Goal: Transaction & Acquisition: Register for event/course

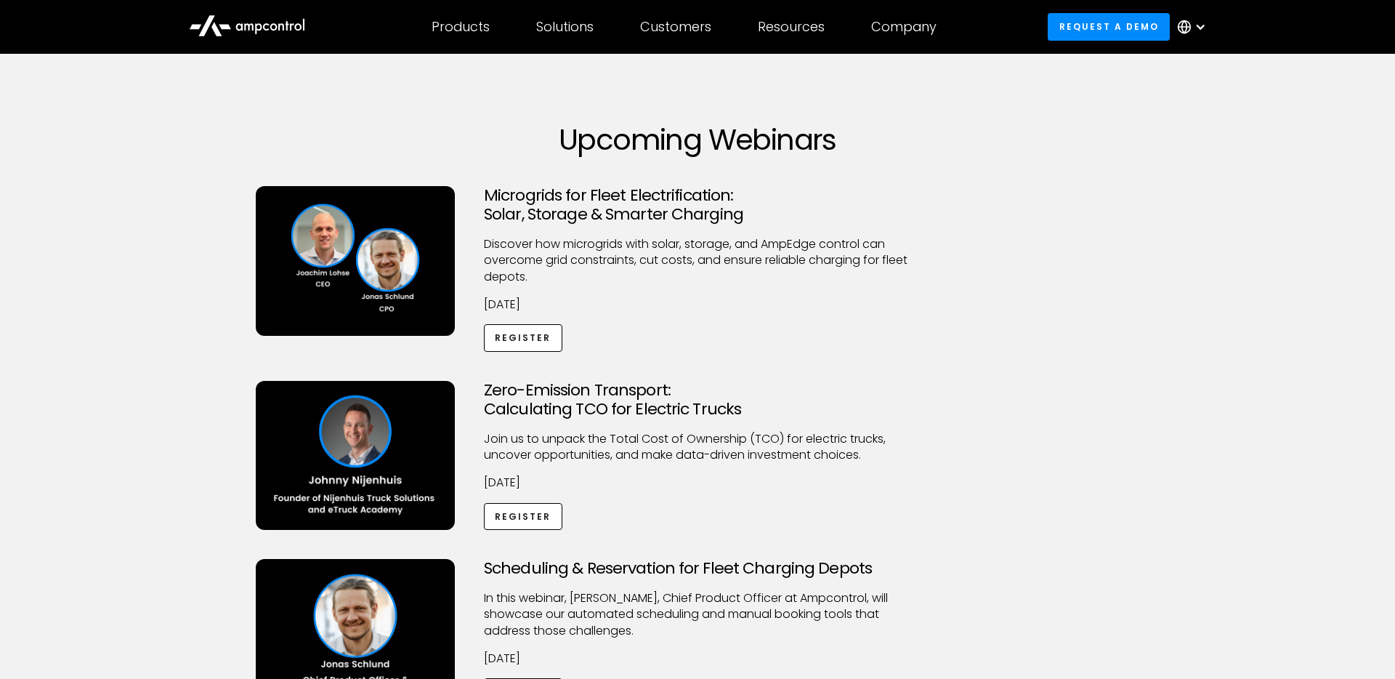
scroll to position [24, 0]
click at [232, 31] on icon at bounding box center [247, 24] width 116 height 35
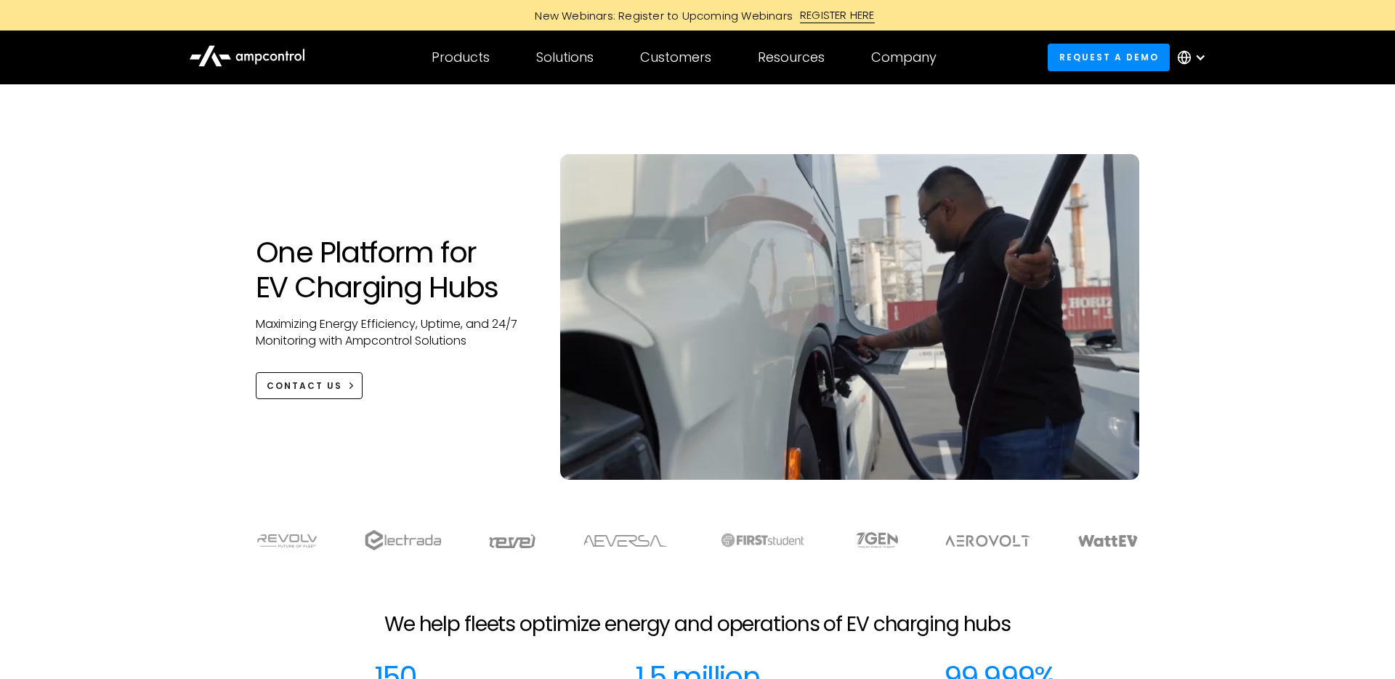
click at [242, 68] on icon at bounding box center [247, 55] width 116 height 34
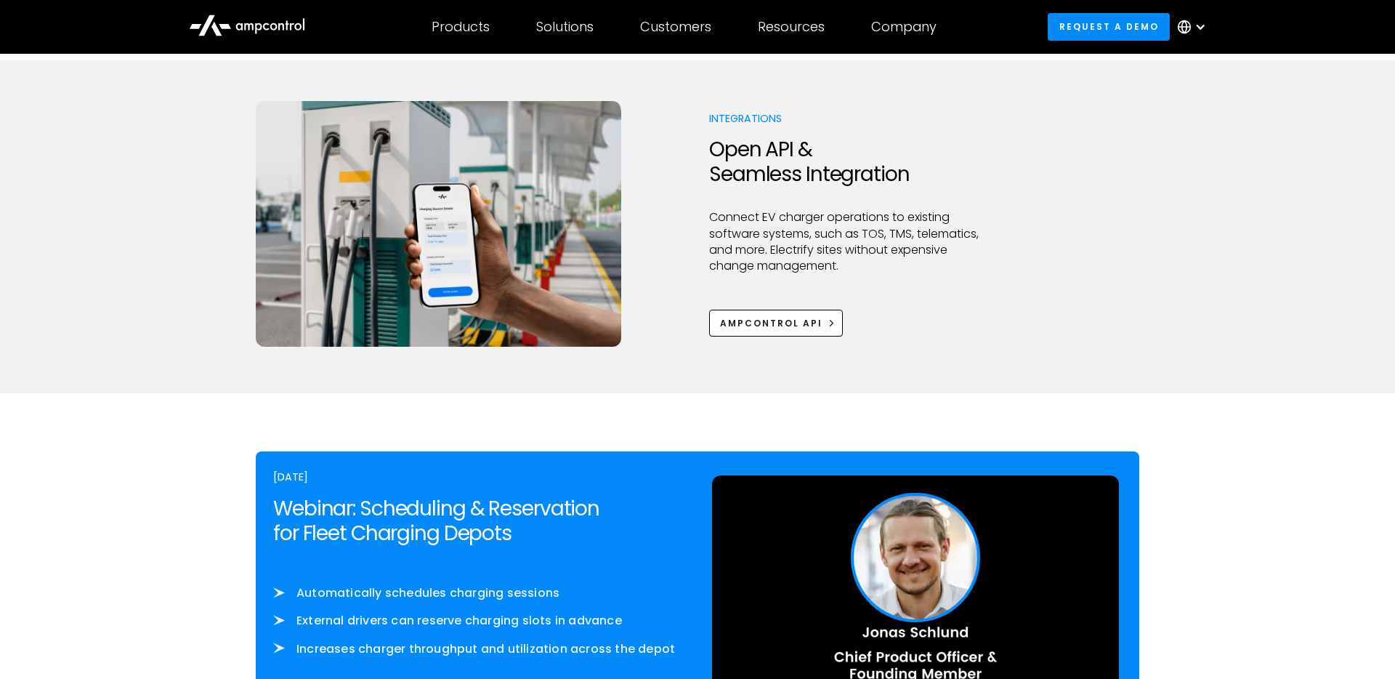
scroll to position [2071, 0]
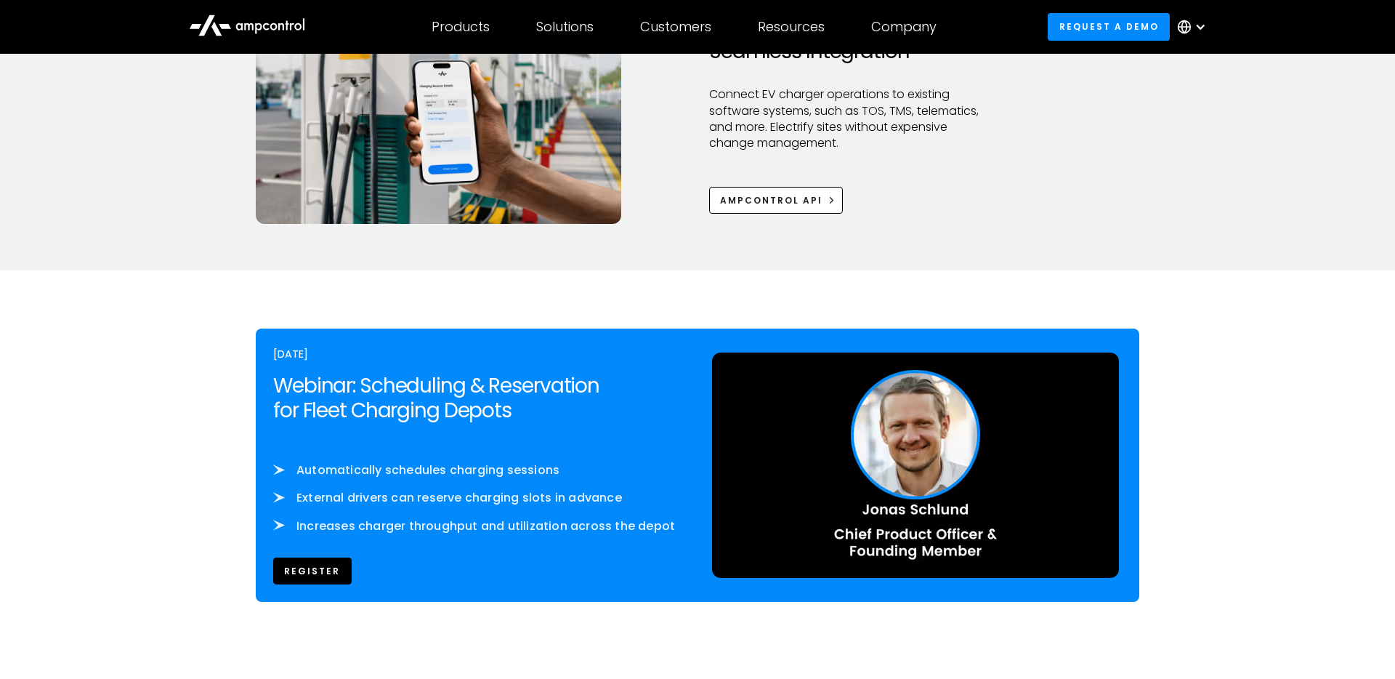
click at [293, 566] on link "REgister" at bounding box center [312, 570] width 78 height 27
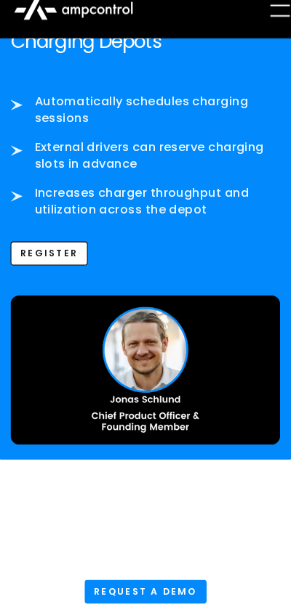
scroll to position [3519, 0]
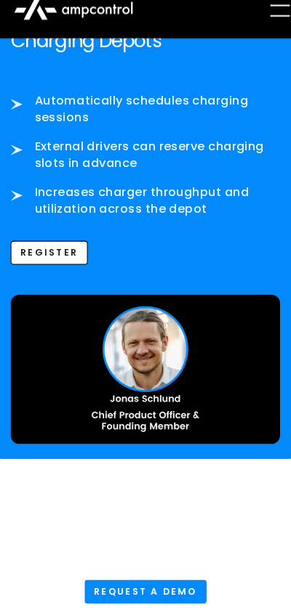
click at [58, 274] on link "REgister" at bounding box center [52, 262] width 75 height 23
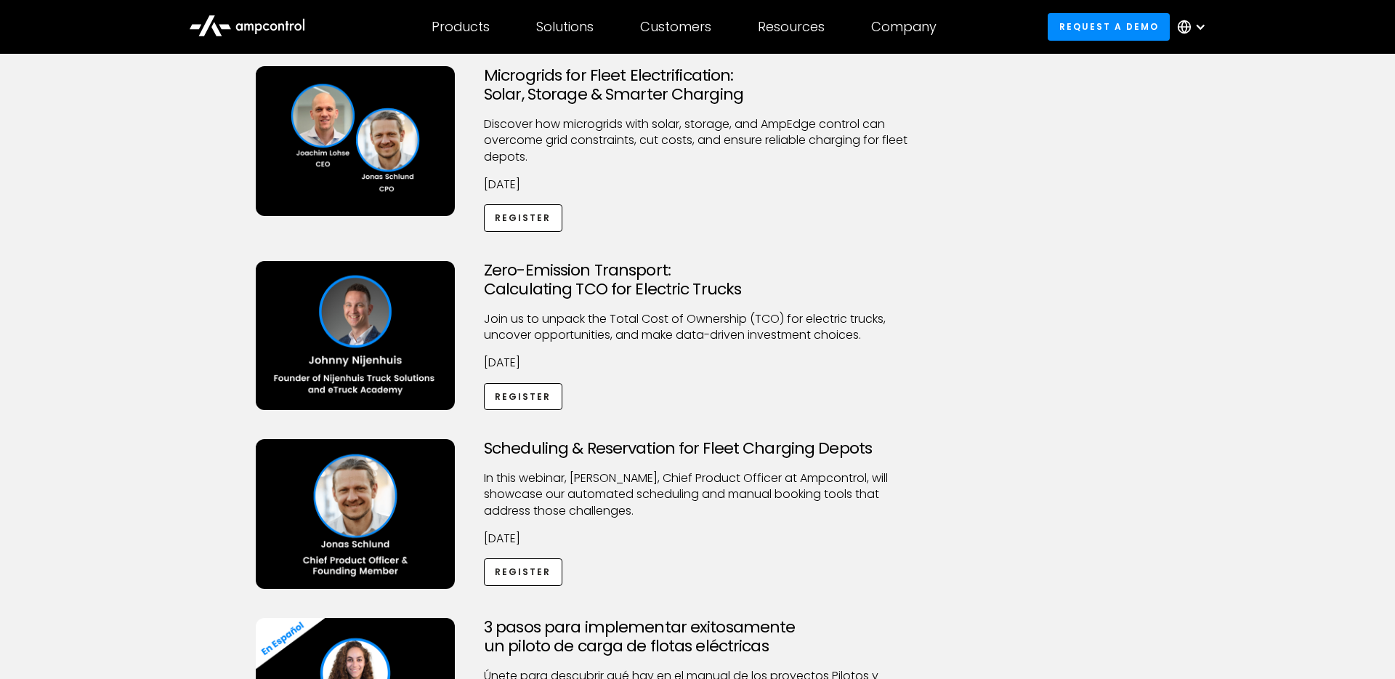
scroll to position [125, 0]
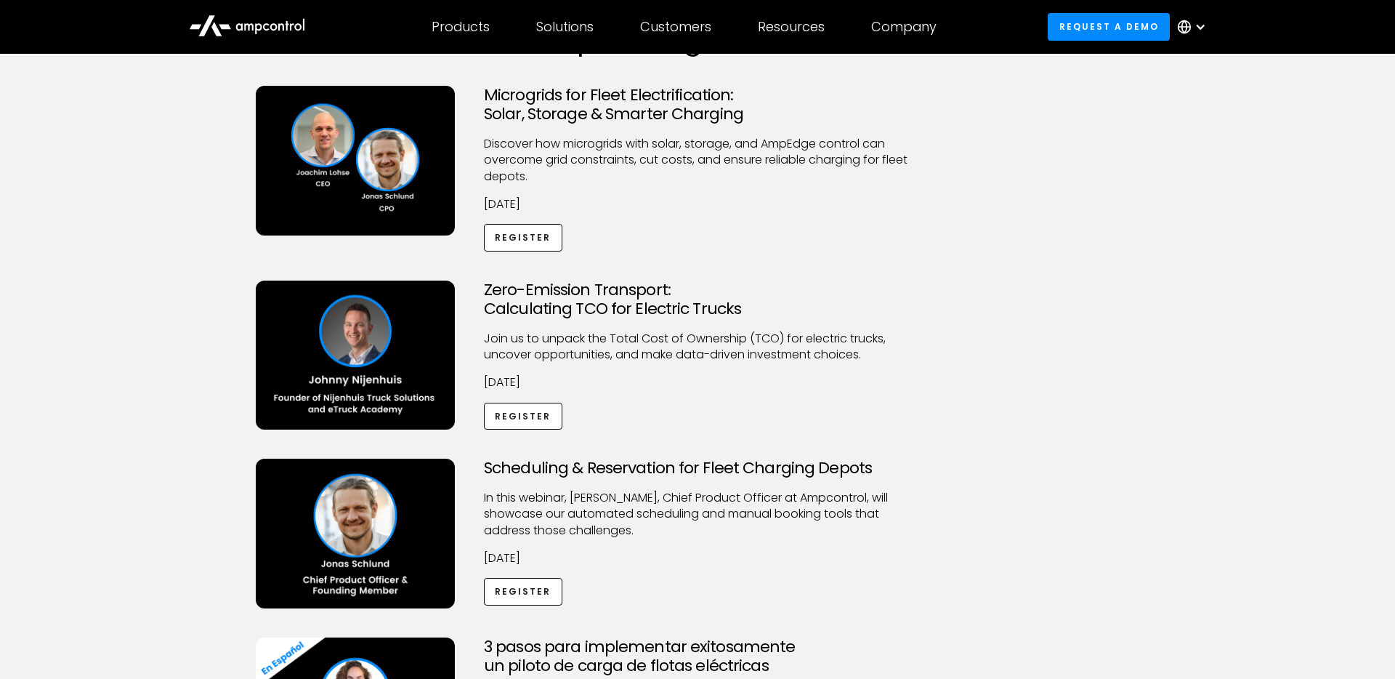
click at [551, 92] on h3 "Microgrids for Fleet Electrification: Solar, Storage & Smarter Charging" at bounding box center [697, 105] width 427 height 39
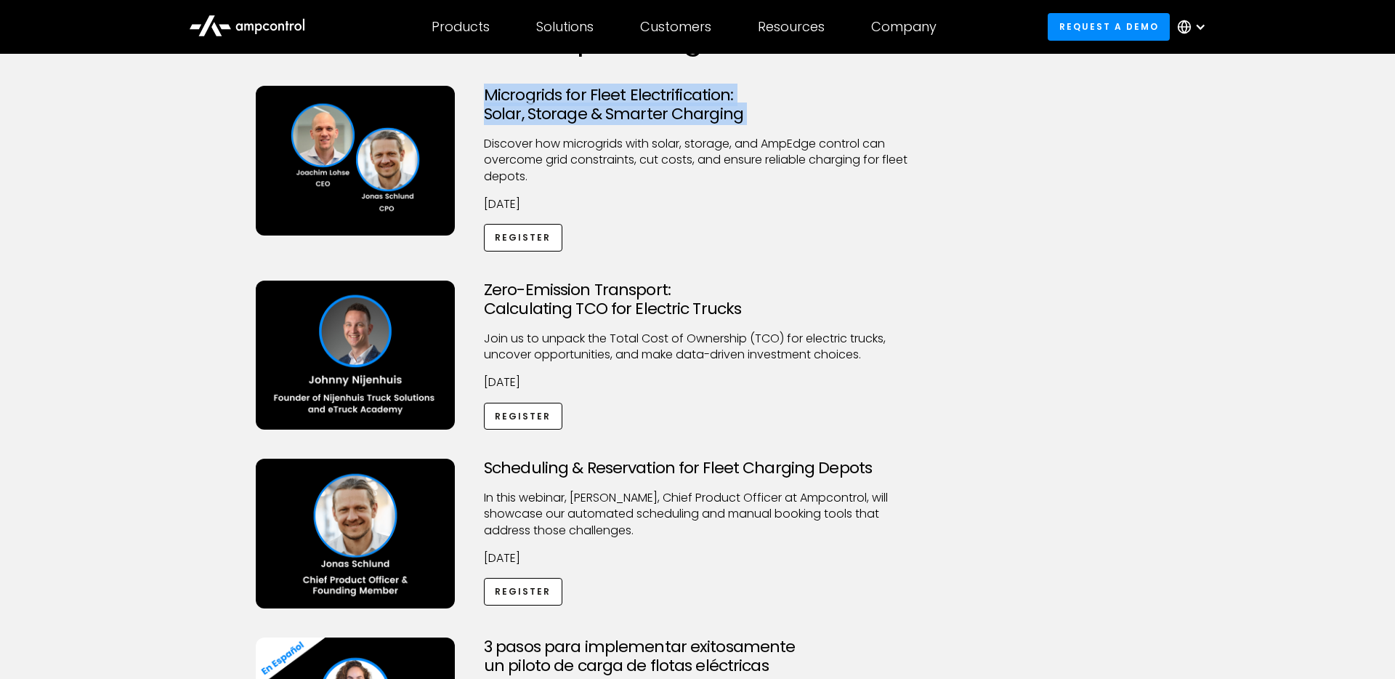
click at [551, 92] on h3 "Microgrids for Fleet Electrification: Solar, Storage & Smarter Charging" at bounding box center [697, 105] width 427 height 39
copy h3 "Microgrids for Fleet Electrification: Solar, Storage & Smarter Charging"
click at [512, 584] on link "Register" at bounding box center [523, 591] width 78 height 27
click at [523, 586] on link "Register" at bounding box center [523, 591] width 78 height 27
click at [535, 230] on link "Register" at bounding box center [523, 237] width 78 height 27
